Goal: Task Accomplishment & Management: Use online tool/utility

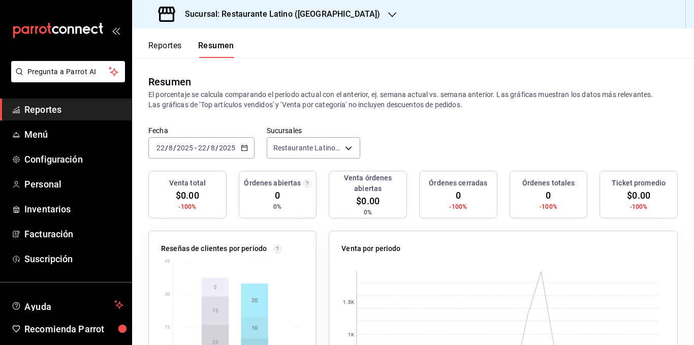
click at [250, 148] on div "[DATE] [DATE] - [DATE] [DATE]" at bounding box center [201, 147] width 106 height 21
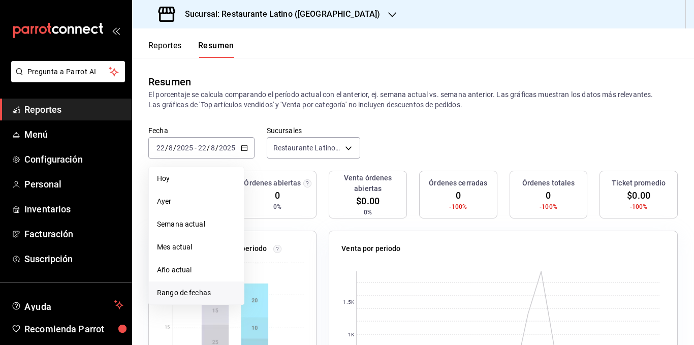
click at [224, 290] on span "Rango de fechas" at bounding box center [196, 293] width 79 height 11
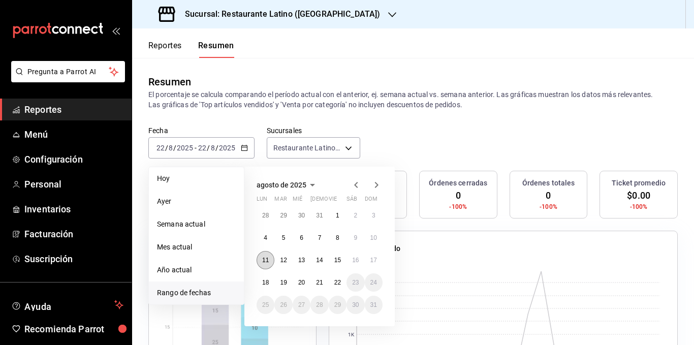
click at [267, 261] on abbr "11" at bounding box center [265, 260] width 7 height 7
click at [373, 255] on button "17" at bounding box center [374, 260] width 18 height 18
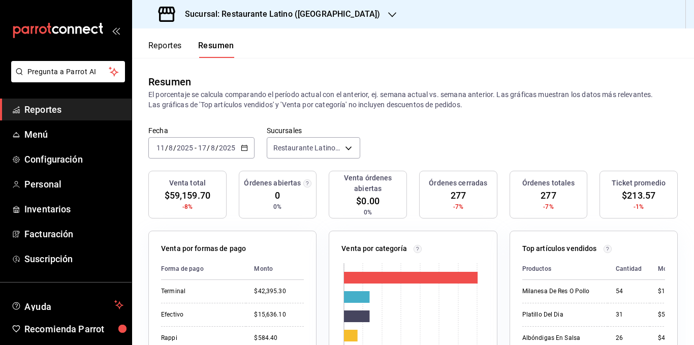
click at [303, 101] on p "El porcentaje se calcula comparando el período actual con el anterior, ej. sema…" at bounding box center [412, 99] width 529 height 20
click at [270, 10] on h3 "Sucursal: Restaurante Latino ([GEOGRAPHIC_DATA])" at bounding box center [278, 14] width 203 height 12
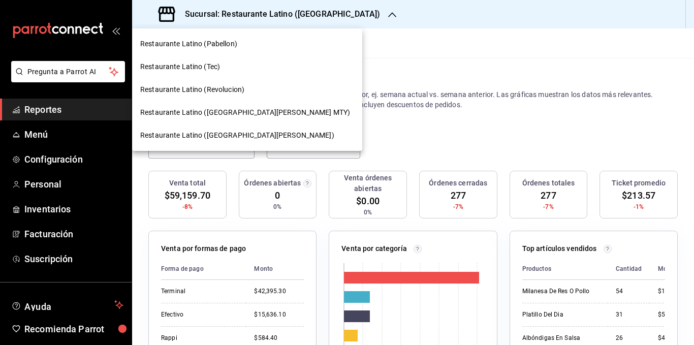
click at [244, 82] on div "Restaurante Latino (Revolucion)" at bounding box center [247, 89] width 230 height 23
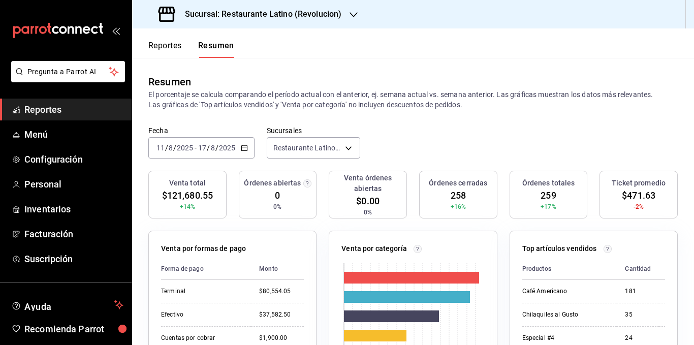
click at [297, 17] on h3 "Sucursal: Restaurante Latino (Revolucion)" at bounding box center [259, 14] width 165 height 12
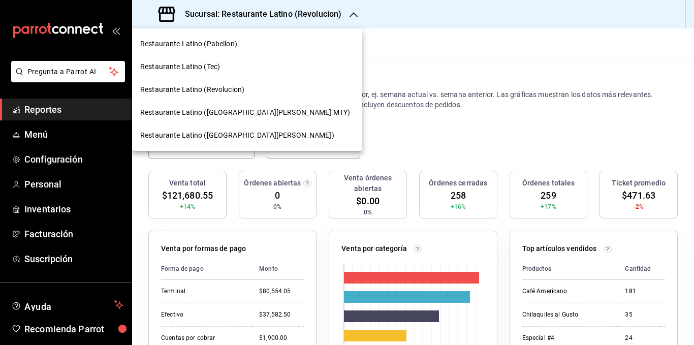
click at [246, 109] on span "Restaurante Latino ([GEOGRAPHIC_DATA][PERSON_NAME] MTY)" at bounding box center [245, 112] width 210 height 11
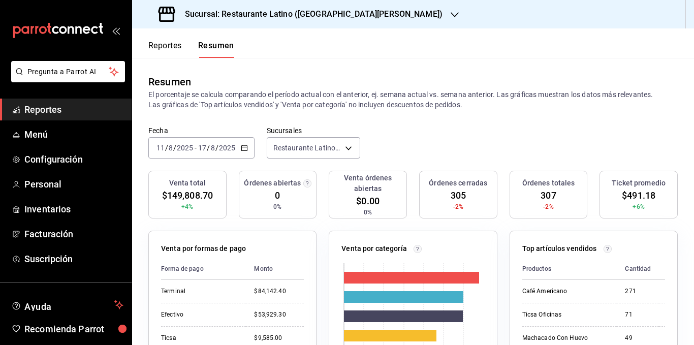
click at [304, 13] on h3 "Sucursal: Restaurante Latino ([GEOGRAPHIC_DATA][PERSON_NAME])" at bounding box center [310, 14] width 266 height 12
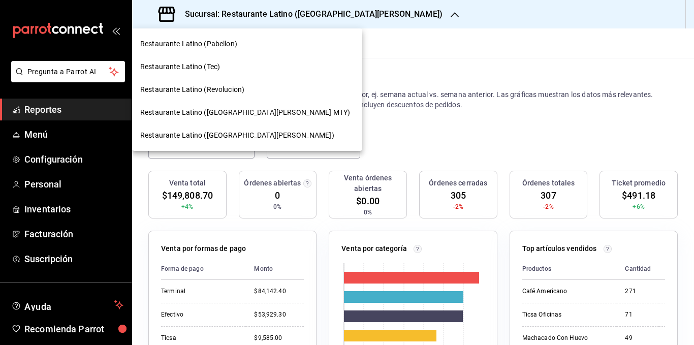
click at [244, 132] on div "Restaurante Latino ([GEOGRAPHIC_DATA][PERSON_NAME])" at bounding box center [247, 135] width 214 height 11
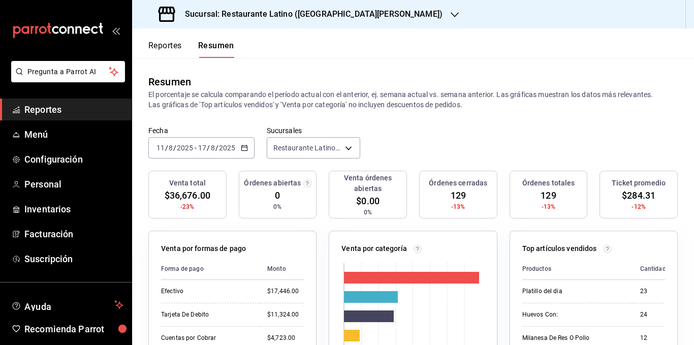
click at [308, 15] on h3 "Sucursal: Restaurante Latino ([GEOGRAPHIC_DATA][PERSON_NAME])" at bounding box center [310, 14] width 266 height 12
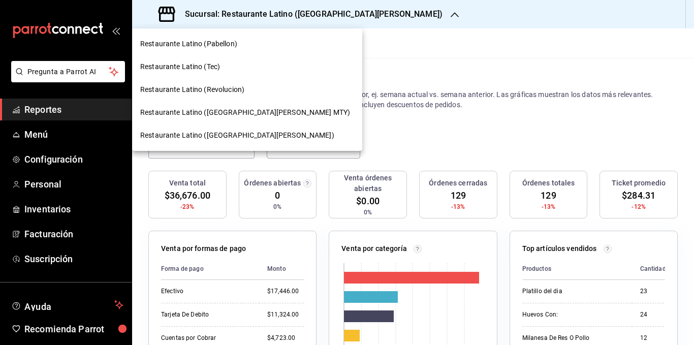
click at [249, 107] on div "Restaurante Latino ([GEOGRAPHIC_DATA][PERSON_NAME] MTY)" at bounding box center [247, 112] width 230 height 23
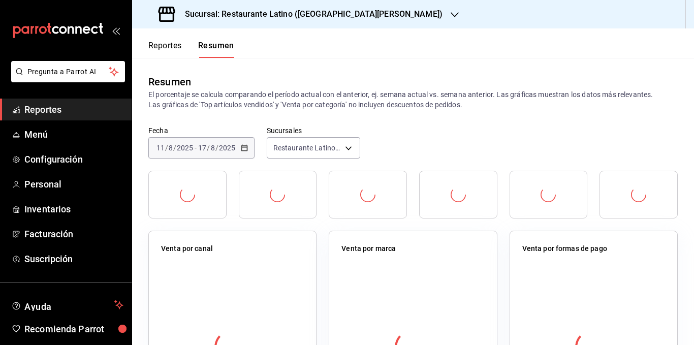
click at [308, 12] on h3 "Sucursal: Restaurante Latino ([GEOGRAPHIC_DATA][PERSON_NAME])" at bounding box center [310, 14] width 266 height 12
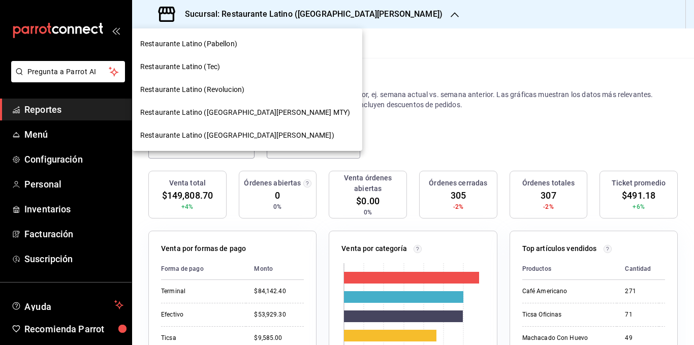
click at [233, 92] on span "Restaurante Latino (Revolucion)" at bounding box center [192, 89] width 104 height 11
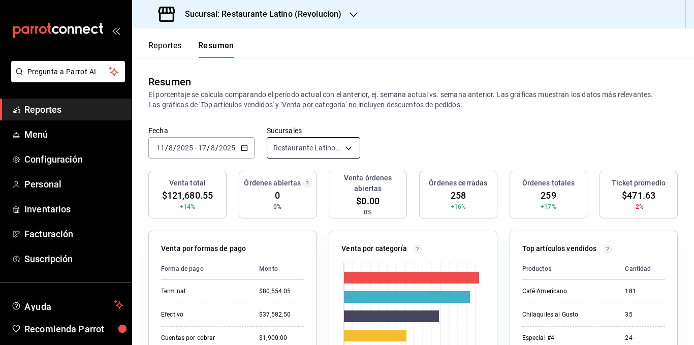
click at [338, 143] on body "Pregunta a Parrot AI Reportes Menú Configuración Personal Inventarios Facturaci…" at bounding box center [347, 172] width 694 height 345
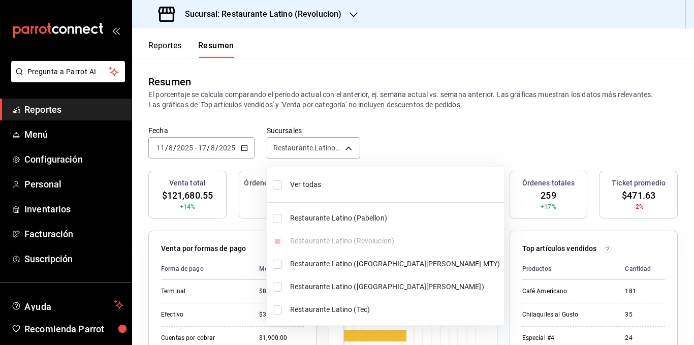
click at [303, 15] on div at bounding box center [347, 172] width 694 height 345
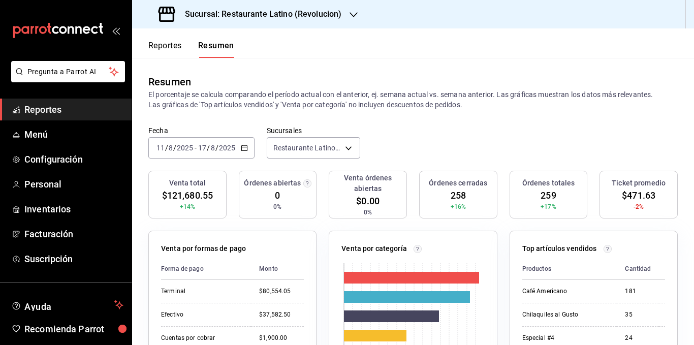
click at [303, 15] on h3 "Sucursal: Restaurante Latino (Revolucion)" at bounding box center [259, 14] width 165 height 12
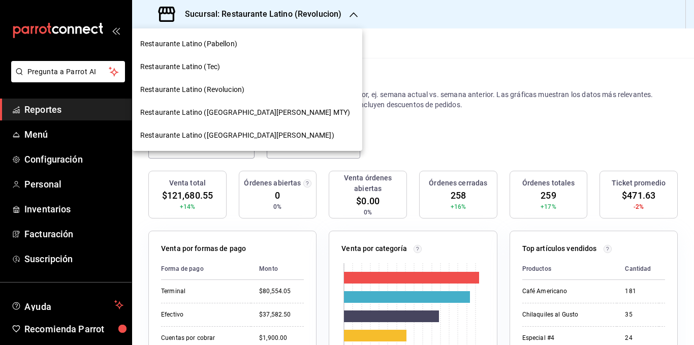
click at [247, 109] on span "Restaurante Latino ([GEOGRAPHIC_DATA][PERSON_NAME] MTY)" at bounding box center [245, 112] width 210 height 11
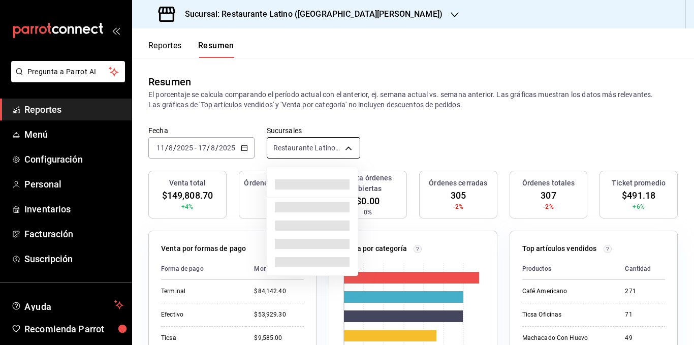
click at [341, 149] on body "Pregunta a Parrot AI Reportes Menú Configuración Personal Inventarios Facturaci…" at bounding box center [347, 172] width 694 height 345
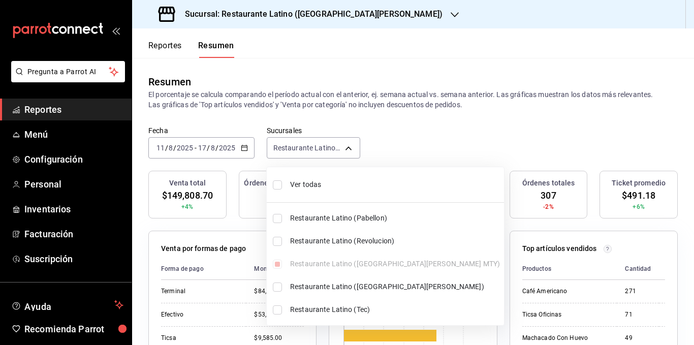
click at [323, 182] on span "Ver todas" at bounding box center [395, 184] width 210 height 11
type input "[object Object],[object Object],[object Object],[object Object],[object Object]"
checkbox input "true"
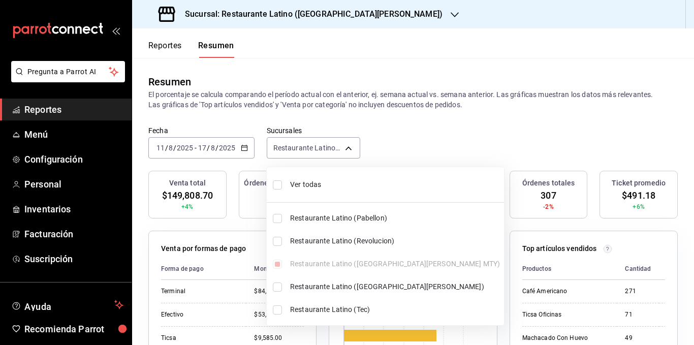
checkbox input "true"
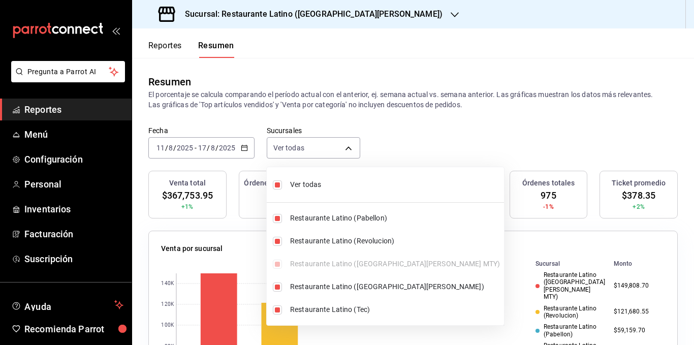
click at [302, 92] on div at bounding box center [347, 172] width 694 height 345
